Goal: Task Accomplishment & Management: Manage account settings

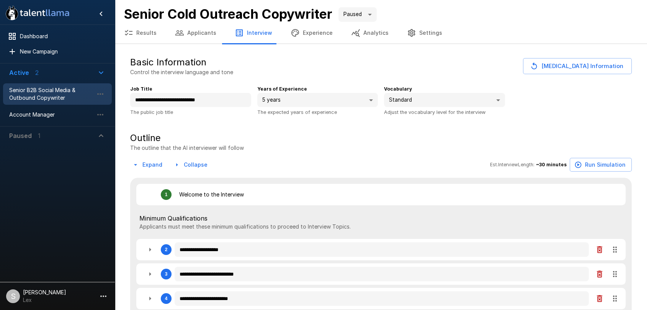
type textarea "*"
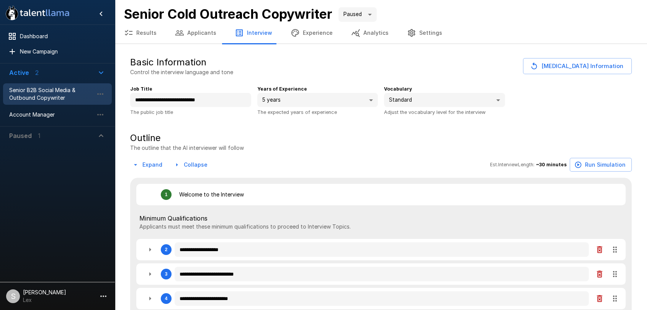
type textarea "*"
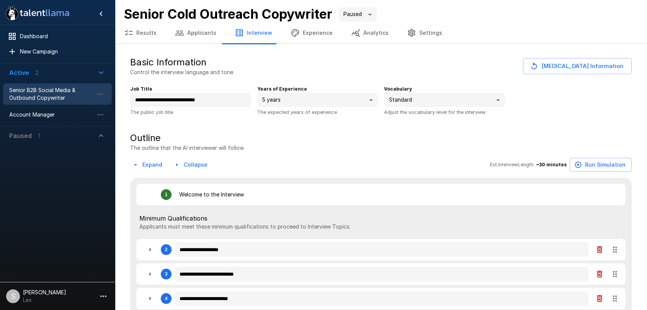
type textarea "*"
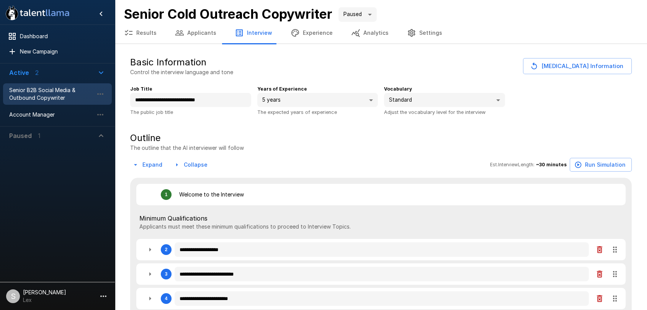
type textarea "*"
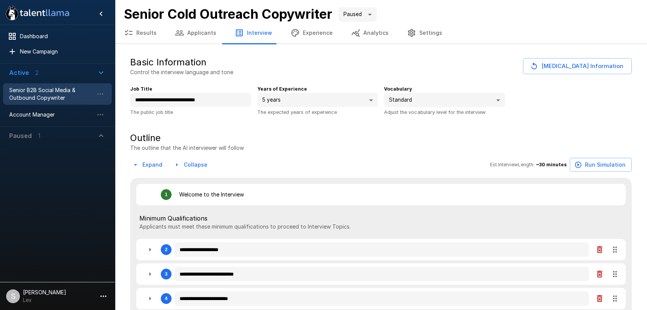
type textarea "*"
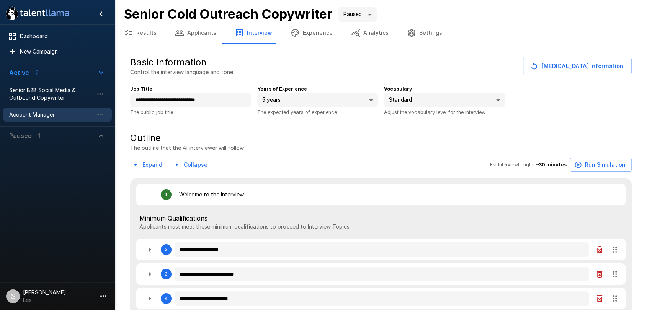
click at [29, 117] on span "Account Manager" at bounding box center [51, 115] width 84 height 8
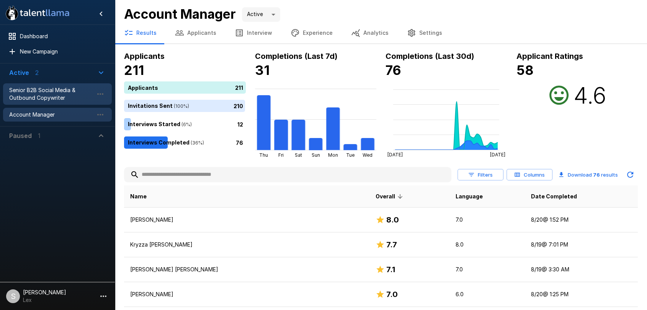
click at [42, 89] on span "Senior B2B Social Media & Outbound Copywriter" at bounding box center [51, 93] width 84 height 15
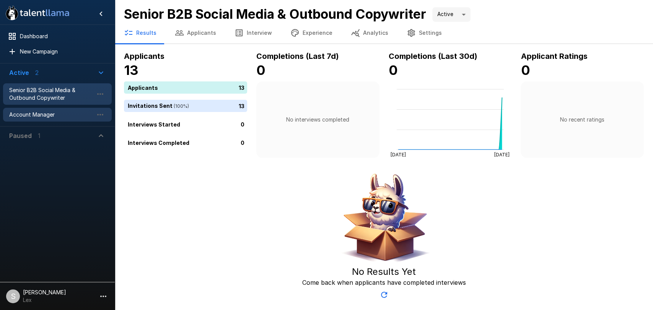
click at [46, 112] on span "Account Manager" at bounding box center [51, 115] width 84 height 8
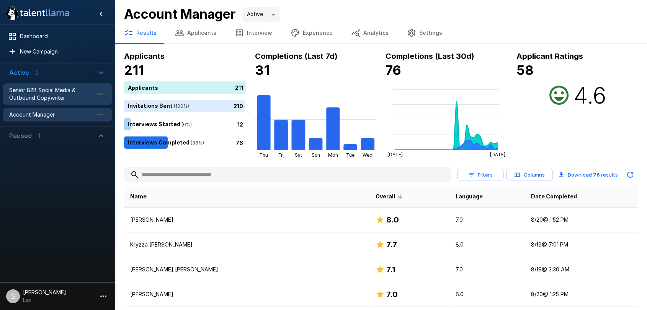
click at [47, 89] on span "Senior B2B Social Media & Outbound Copywriter" at bounding box center [51, 93] width 84 height 15
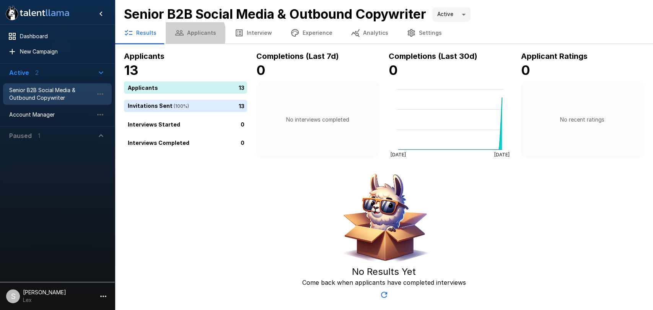
click at [192, 34] on button "Applicants" at bounding box center [196, 32] width 60 height 21
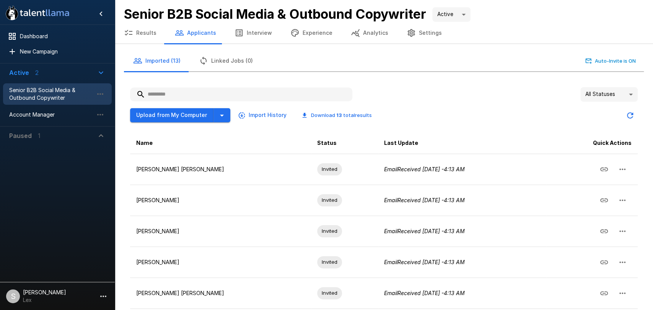
click at [623, 91] on body ".st0{fill:#FFFFFF;} .st1{fill:#76a4ed;} Dashboard New Campaign Active 2 Senior …" at bounding box center [326, 155] width 653 height 310
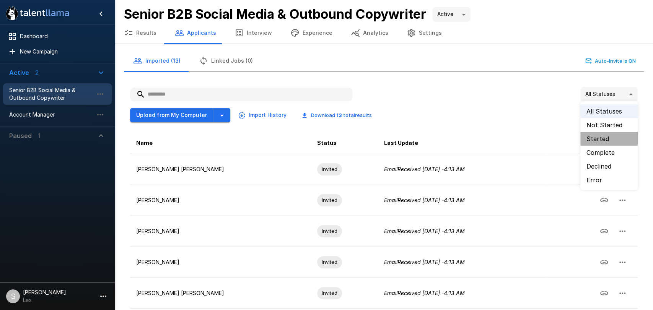
click at [600, 135] on li "Started" at bounding box center [609, 139] width 57 height 14
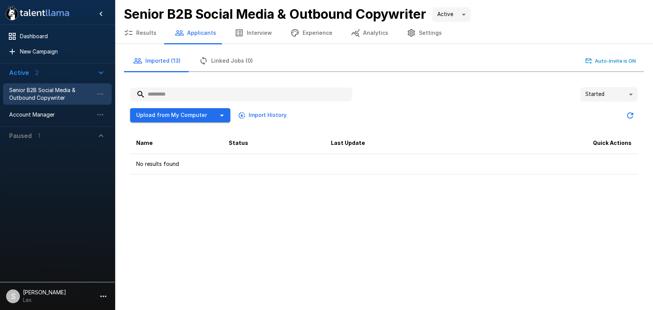
click at [637, 93] on body "**********" at bounding box center [326, 155] width 653 height 310
click at [605, 111] on li "All Statuses" at bounding box center [609, 111] width 57 height 14
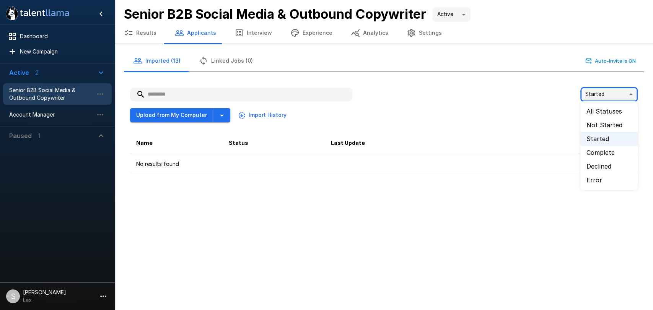
type input "**"
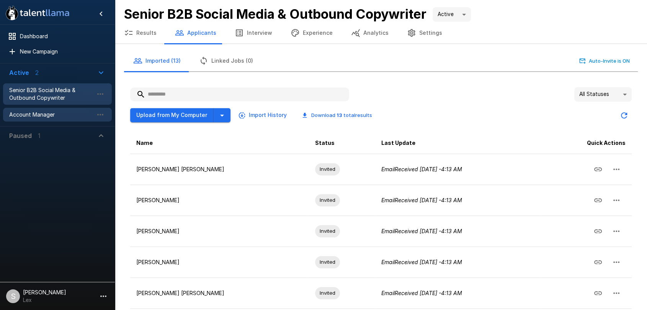
click at [42, 112] on span "Account Manager" at bounding box center [51, 115] width 84 height 8
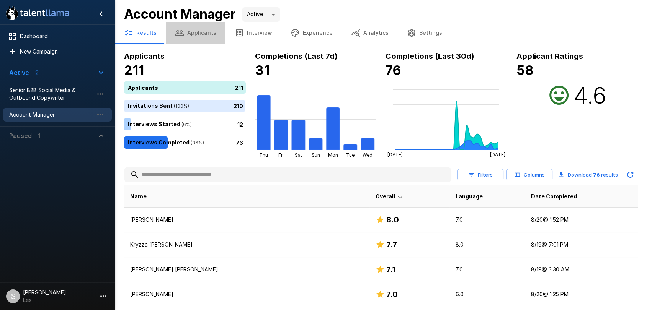
click at [196, 34] on button "Applicants" at bounding box center [196, 32] width 60 height 21
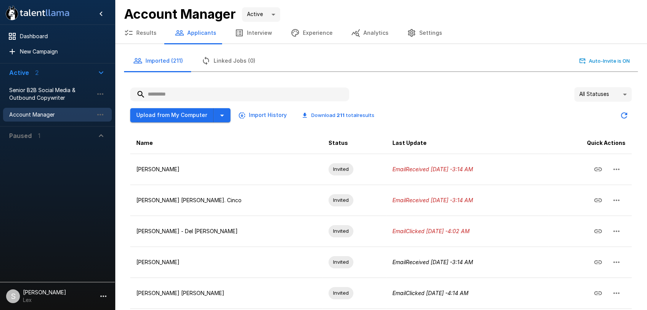
click at [159, 95] on input "text" at bounding box center [239, 95] width 219 height 14
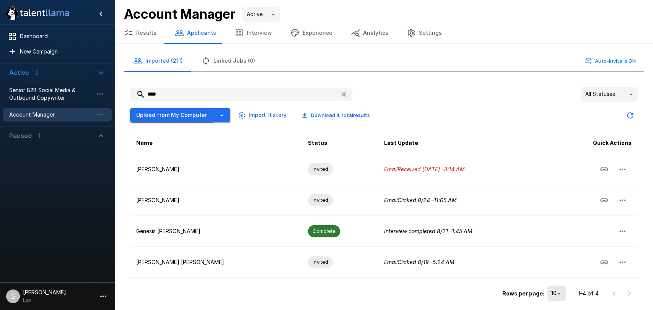
type input "****"
click at [189, 116] on button "Upload from My Computer" at bounding box center [171, 115] width 83 height 14
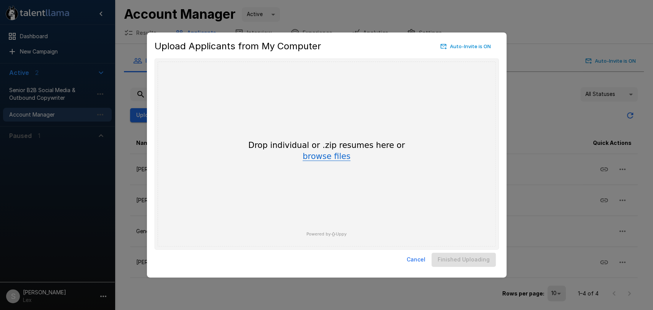
click at [334, 157] on button "browse files" at bounding box center [327, 157] width 48 height 8
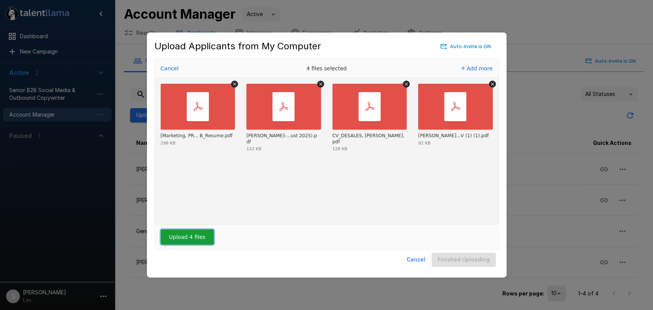
click at [179, 238] on button "Upload 4 files" at bounding box center [187, 237] width 53 height 15
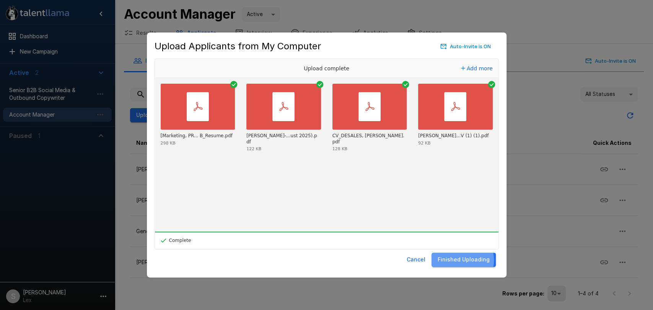
drag, startPoint x: 453, startPoint y: 260, endPoint x: 449, endPoint y: 262, distance: 4.1
click at [453, 261] on button "Finished Uploading" at bounding box center [464, 260] width 64 height 14
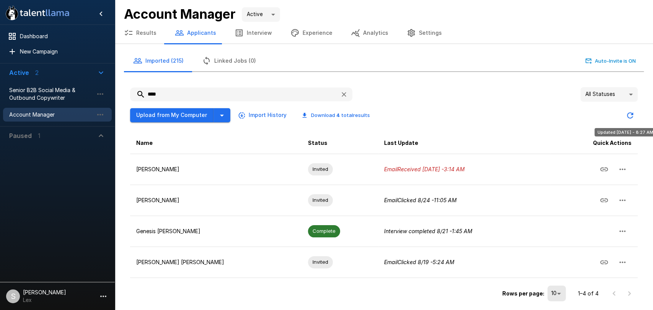
click at [631, 114] on icon "Updated Today - 8:27 AM" at bounding box center [630, 115] width 9 height 9
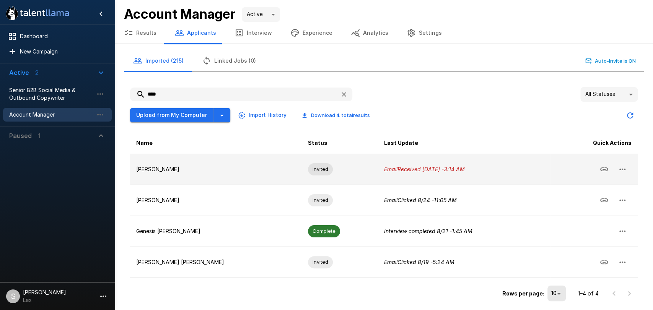
click at [620, 167] on icon "button" at bounding box center [622, 169] width 9 height 9
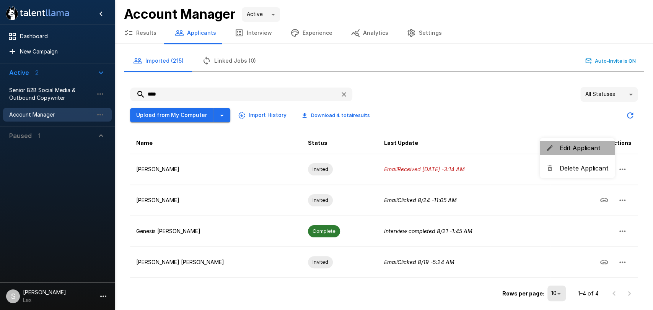
click at [578, 148] on span "Edit Applicant" at bounding box center [584, 148] width 49 height 9
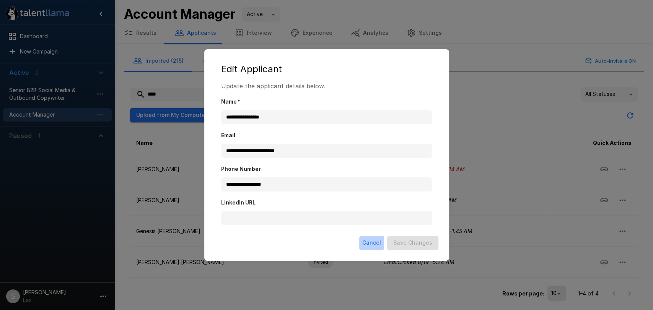
click at [370, 245] on button "Cancel" at bounding box center [371, 243] width 25 height 14
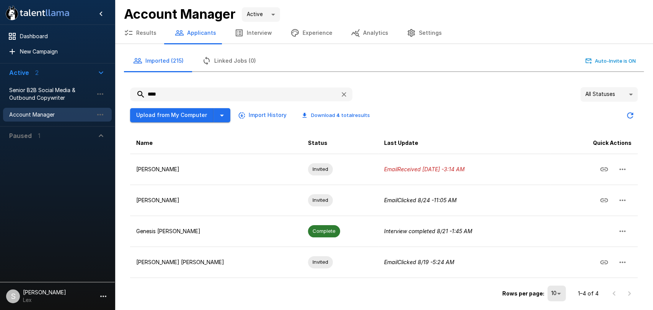
click at [150, 31] on button "Results" at bounding box center [140, 32] width 51 height 21
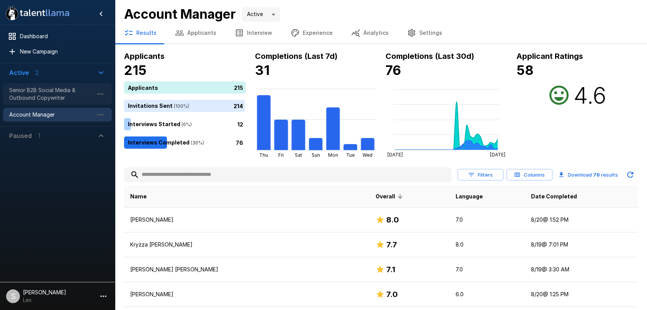
click at [54, 95] on span "Senior B2B Social Media & Outbound Copywriter" at bounding box center [51, 93] width 84 height 15
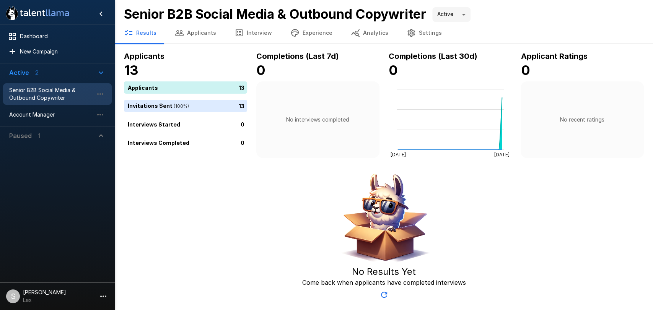
click at [197, 29] on button "Applicants" at bounding box center [196, 32] width 60 height 21
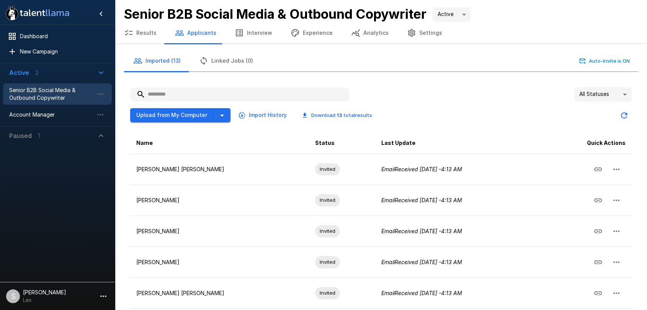
click at [175, 95] on input "text" at bounding box center [239, 95] width 219 height 14
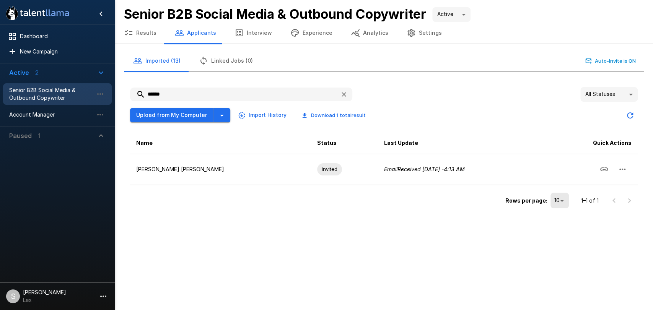
drag, startPoint x: 171, startPoint y: 93, endPoint x: 137, endPoint y: 91, distance: 34.1
click at [137, 91] on input "******" at bounding box center [232, 95] width 204 height 14
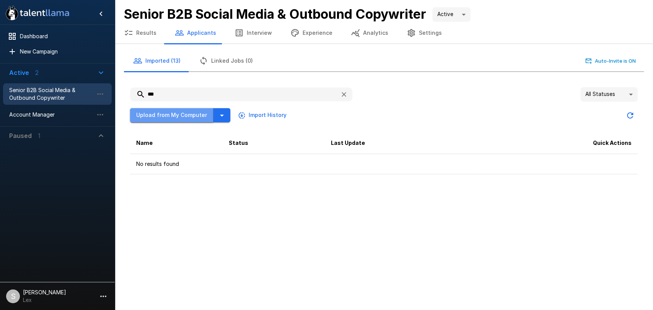
click at [183, 111] on button "Upload from My Computer" at bounding box center [171, 115] width 83 height 14
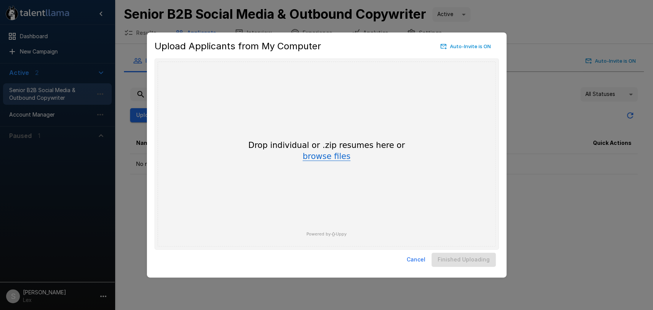
click at [318, 158] on button "browse files" at bounding box center [327, 157] width 48 height 8
click at [331, 156] on button "browse files" at bounding box center [327, 157] width 48 height 8
click at [524, 51] on div "Upload Applicants from My Computer Auto-Invite is ON Drop your files here Drop …" at bounding box center [326, 155] width 653 height 310
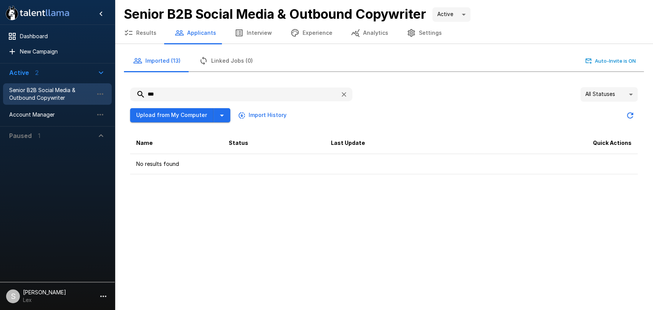
drag, startPoint x: 171, startPoint y: 94, endPoint x: 130, endPoint y: 94, distance: 41.3
click at [130, 94] on input "***" at bounding box center [232, 95] width 204 height 14
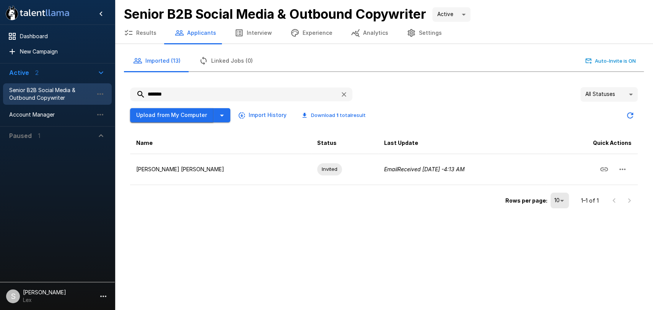
click at [166, 114] on button "Upload from My Computer" at bounding box center [171, 115] width 83 height 14
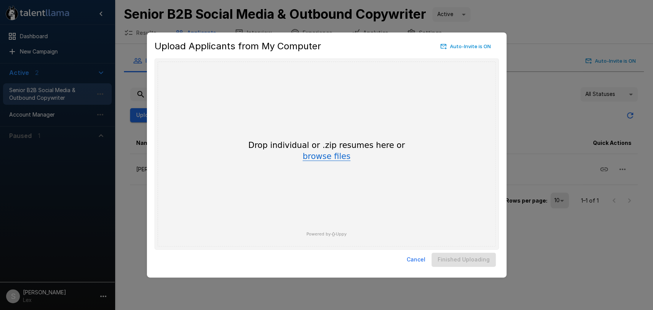
click at [329, 158] on button "browse files" at bounding box center [327, 157] width 48 height 8
click at [419, 260] on button "Cancel" at bounding box center [416, 260] width 25 height 14
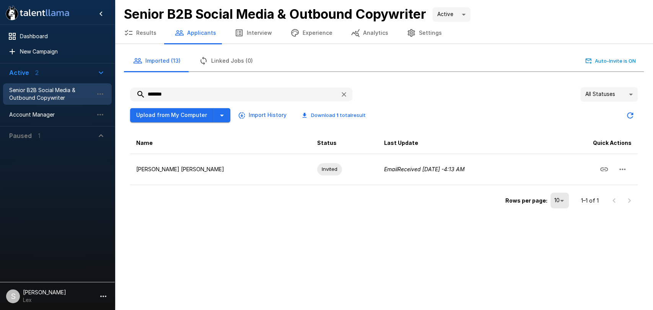
drag, startPoint x: 184, startPoint y: 96, endPoint x: 132, endPoint y: 96, distance: 52.1
click at [132, 96] on input "*******" at bounding box center [232, 95] width 204 height 14
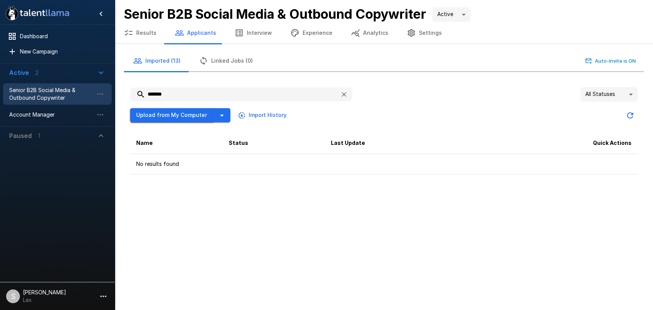
type input "*******"
click at [176, 114] on button "Upload from My Computer" at bounding box center [171, 115] width 83 height 14
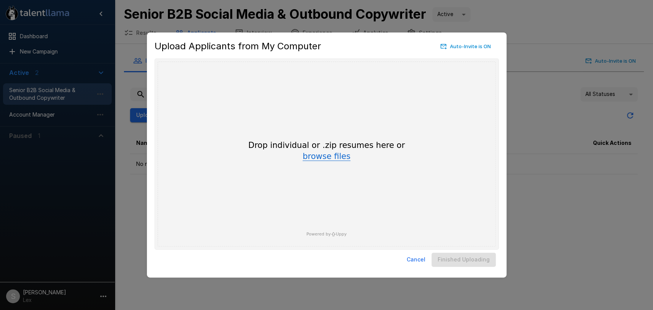
click at [328, 160] on button "browse files" at bounding box center [327, 157] width 48 height 8
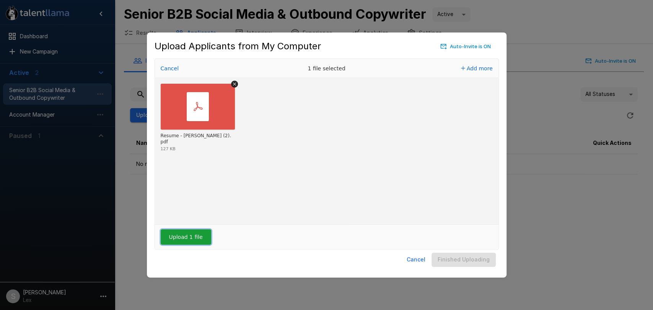
click at [187, 240] on button "Upload 1 file" at bounding box center [186, 237] width 51 height 15
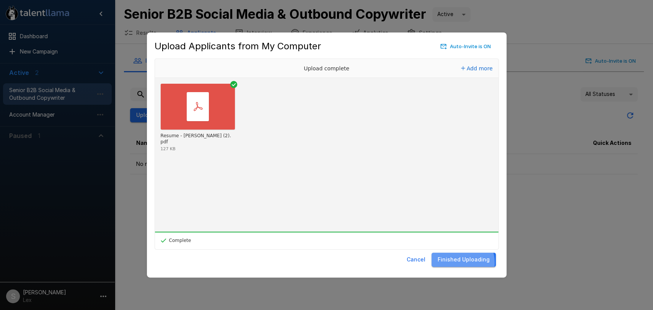
click at [461, 263] on button "Finished Uploading" at bounding box center [464, 260] width 64 height 14
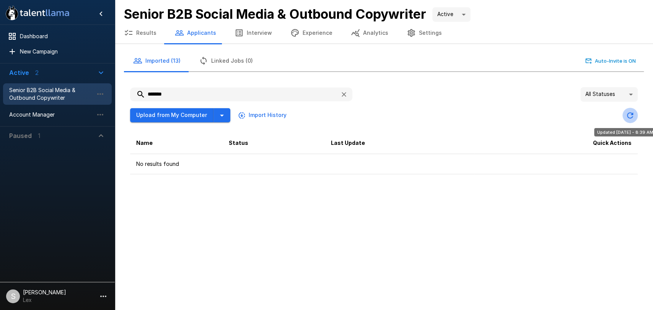
click at [633, 114] on icon "Updated Today - 8:39 AM" at bounding box center [630, 116] width 6 height 6
click at [148, 33] on button "Results" at bounding box center [140, 32] width 51 height 21
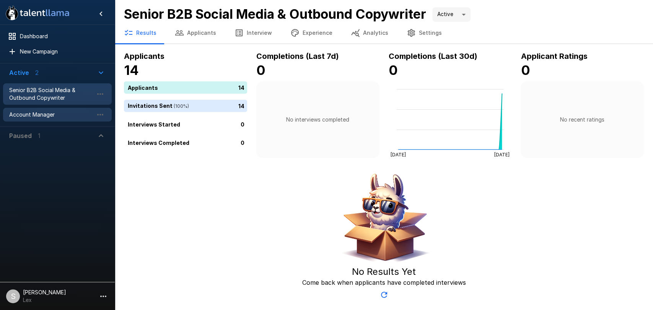
click at [48, 111] on span "Account Manager" at bounding box center [51, 115] width 84 height 8
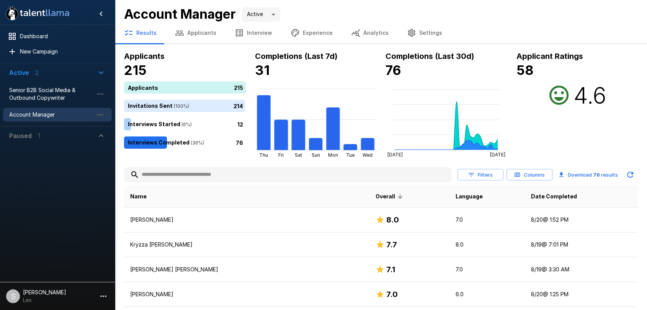
click at [174, 176] on input "text" at bounding box center [287, 175] width 327 height 14
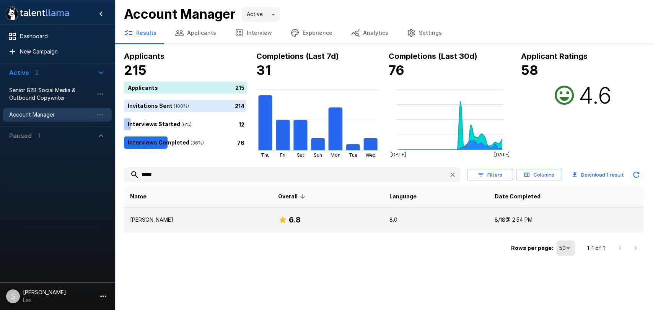
type input "*****"
click at [150, 221] on p "[PERSON_NAME]" at bounding box center [198, 220] width 136 height 8
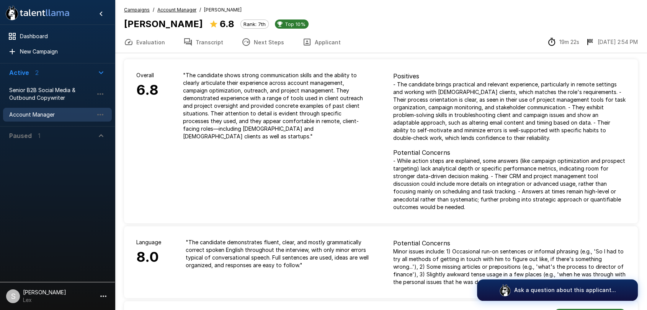
click at [40, 116] on span "Account Manager" at bounding box center [51, 115] width 84 height 8
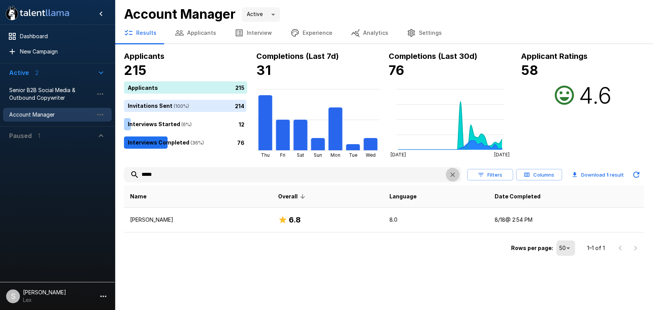
click at [453, 179] on button "button" at bounding box center [453, 175] width 14 height 14
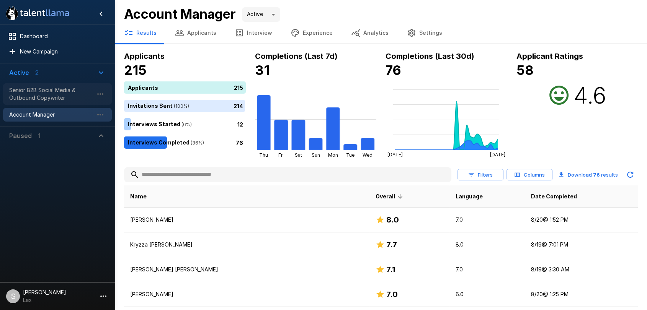
click at [49, 95] on span "Senior B2B Social Media & Outbound Copywriter" at bounding box center [51, 93] width 84 height 15
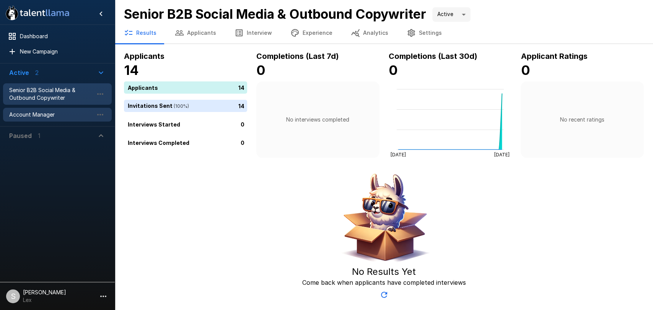
click at [50, 112] on span "Account Manager" at bounding box center [51, 115] width 84 height 8
